Goal: Browse casually

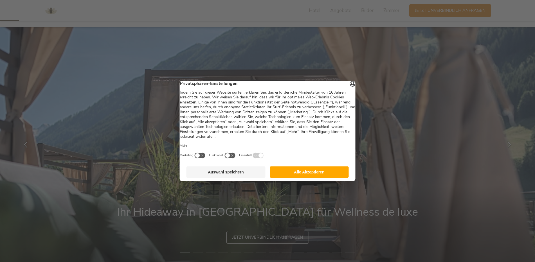
scroll to position [84, 0]
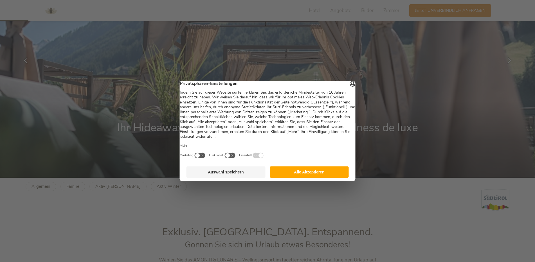
click at [327, 176] on button "Alle Akzeptieren" at bounding box center [309, 171] width 79 height 11
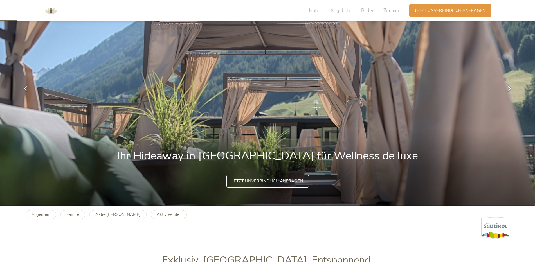
scroll to position [0, 0]
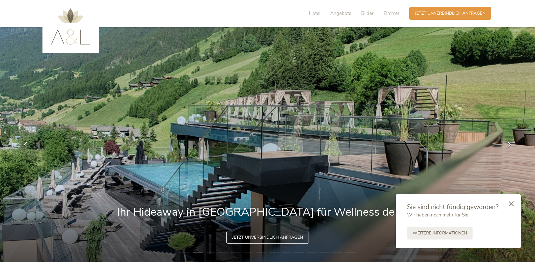
drag, startPoint x: 27, startPoint y: 11, endPoint x: 513, endPoint y: 202, distance: 521.9
click at [513, 202] on icon at bounding box center [510, 203] width 5 height 5
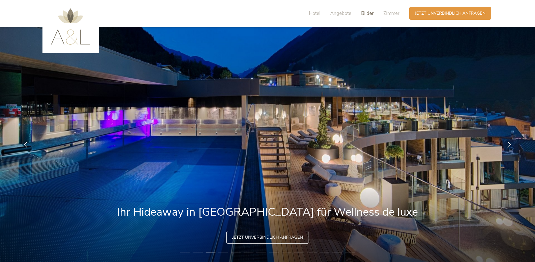
click at [365, 12] on span "Bilder" at bounding box center [367, 13] width 12 height 6
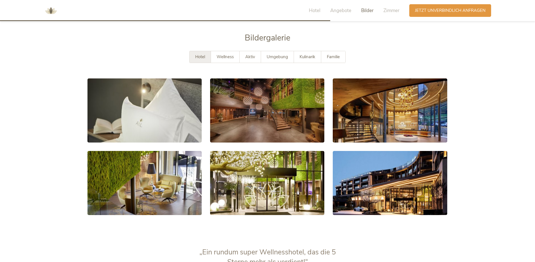
scroll to position [1065, 0]
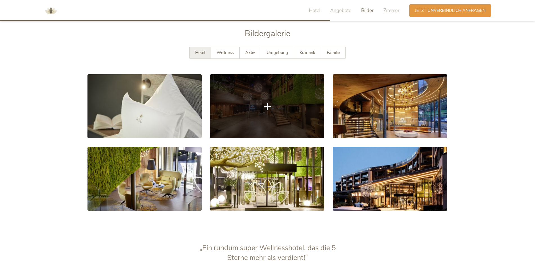
click at [279, 103] on link at bounding box center [267, 106] width 114 height 64
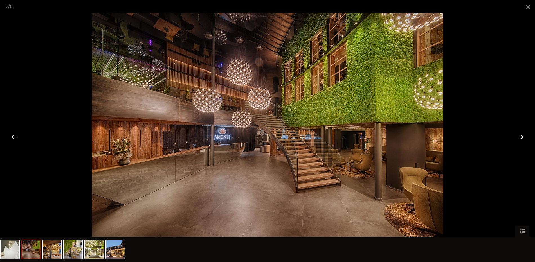
click at [520, 136] on div at bounding box center [520, 136] width 17 height 17
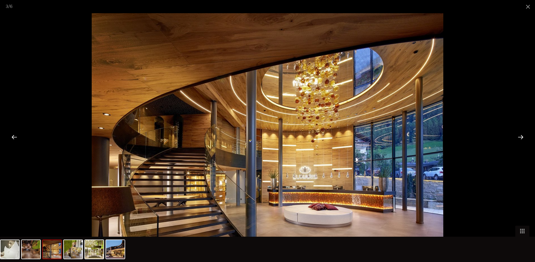
click at [521, 136] on div at bounding box center [520, 136] width 17 height 17
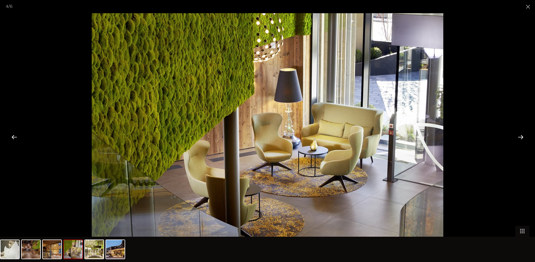
click at [521, 136] on div at bounding box center [520, 136] width 17 height 17
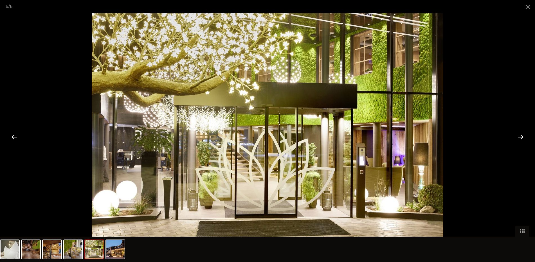
click at [521, 136] on div at bounding box center [520, 136] width 17 height 17
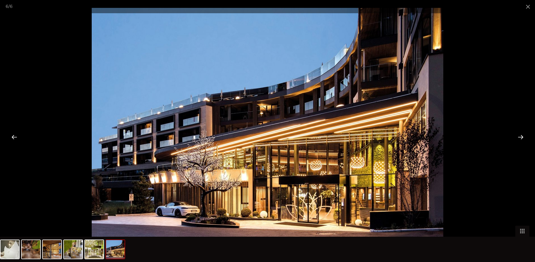
click at [521, 136] on div at bounding box center [520, 136] width 17 height 17
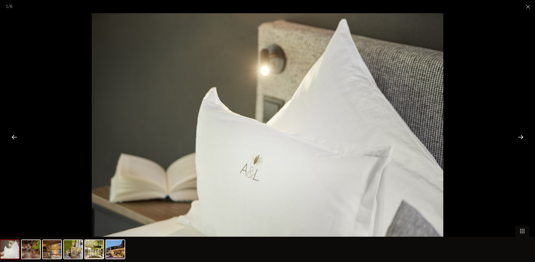
click at [522, 136] on div at bounding box center [520, 136] width 17 height 17
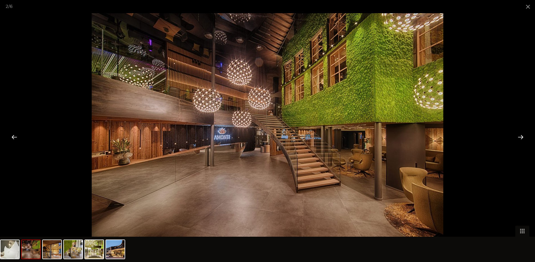
click at [522, 136] on div at bounding box center [520, 136] width 17 height 17
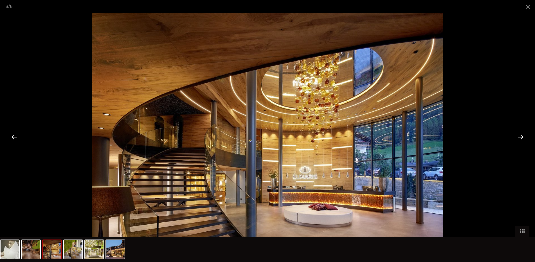
click at [522, 136] on div at bounding box center [520, 136] width 17 height 17
